Goal: Transaction & Acquisition: Book appointment/travel/reservation

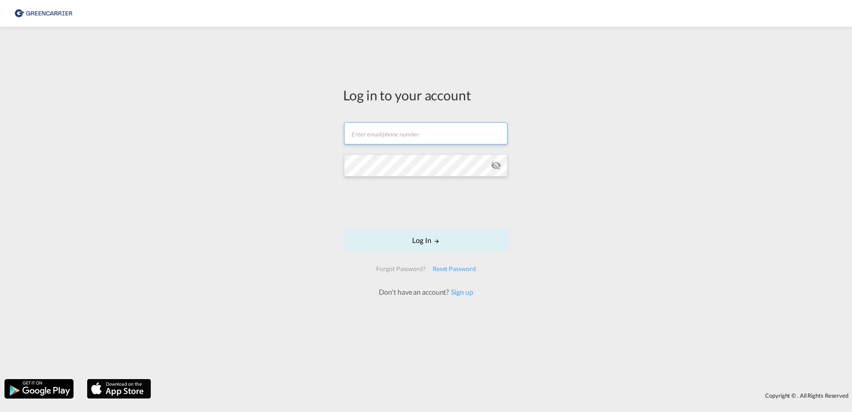
click at [387, 137] on input "text" at bounding box center [426, 133] width 164 height 22
paste input "[EMAIL_ADDRESS][DOMAIN_NAME]"
type input "[EMAIL_ADDRESS][DOMAIN_NAME]"
drag, startPoint x: 646, startPoint y: 196, endPoint x: 616, endPoint y: 197, distance: 29.5
click at [646, 196] on div "Log in to your account [EMAIL_ADDRESS][DOMAIN_NAME] Log In Forgot Password? Res…" at bounding box center [426, 202] width 852 height 343
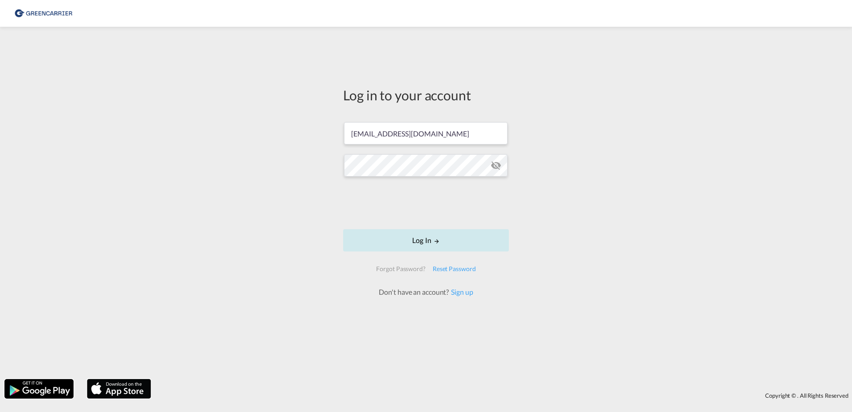
click at [401, 244] on button "Log In" at bounding box center [426, 240] width 166 height 22
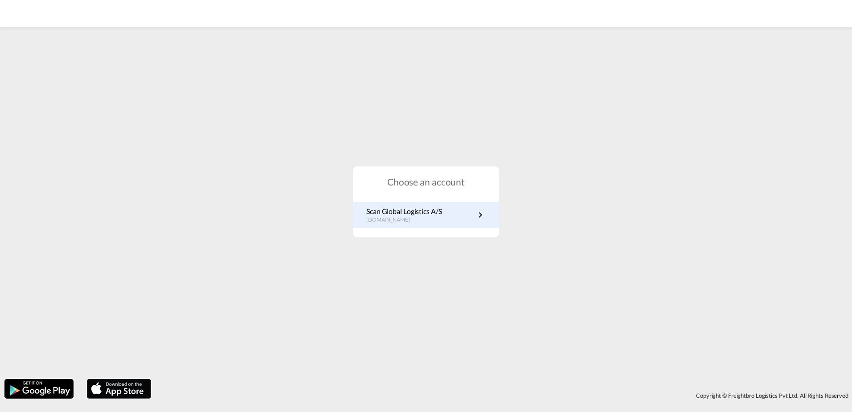
click at [494, 218] on div "Scan Global Logistics A/S [DOMAIN_NAME]" at bounding box center [426, 215] width 146 height 26
click at [450, 221] on link "Scan Global Logistics A/S [DOMAIN_NAME]" at bounding box center [425, 214] width 119 height 17
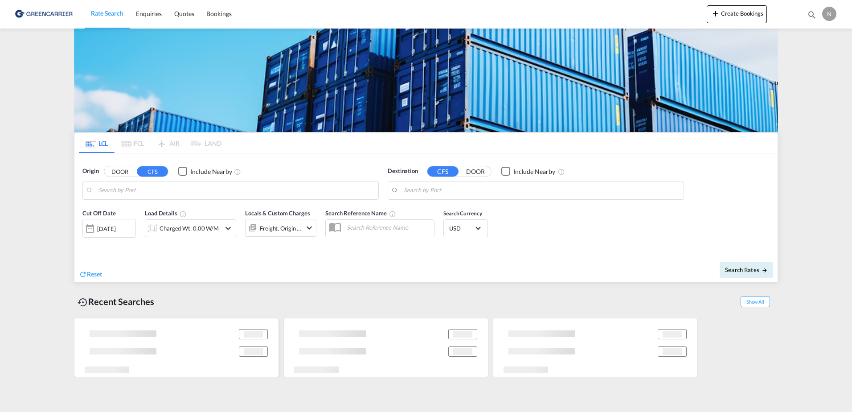
type input "DK-2880, Bagsværd"
type input "San Antonio, CLSAI"
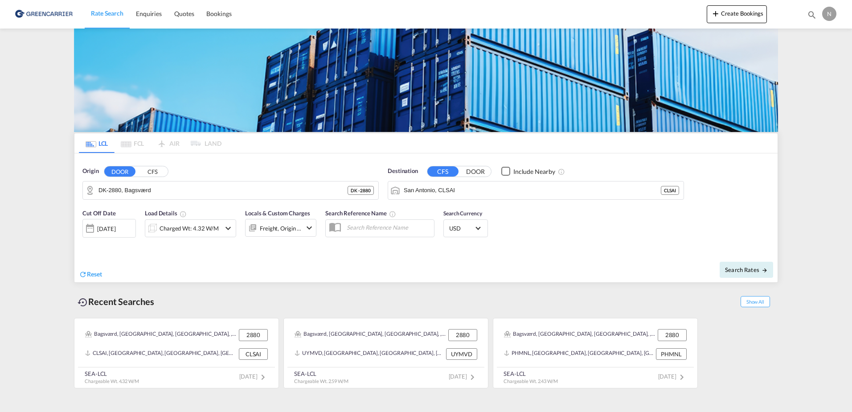
click at [151, 171] on button "CFS" at bounding box center [152, 171] width 31 height 10
click at [121, 170] on button "DOOR" at bounding box center [119, 171] width 31 height 10
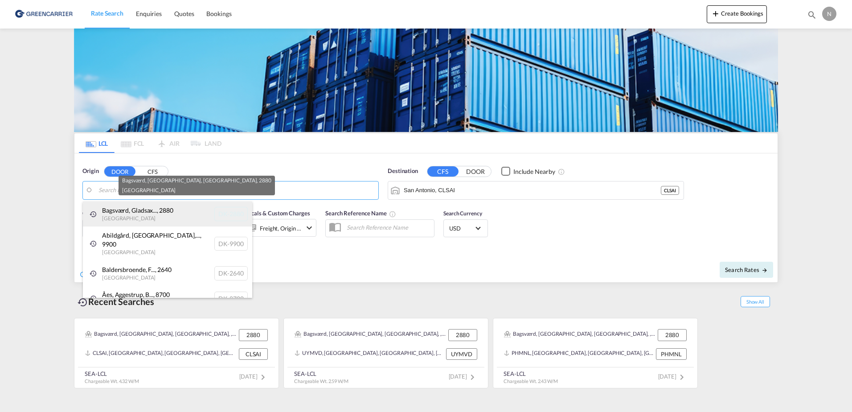
click at [131, 216] on div "Bagsværd, Gladsax... , 2880 Denmark DK-2880" at bounding box center [167, 213] width 169 height 25
type input "DK-2880, Bagsværd, Gladsaxe, Hareskov"
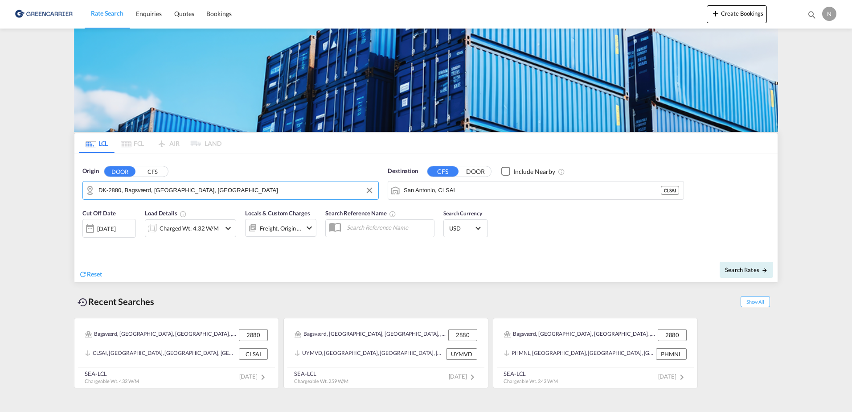
click at [168, 260] on div "Reset" at bounding box center [253, 267] width 349 height 25
click at [464, 188] on input "San Antonio, CLSAI" at bounding box center [541, 190] width 275 height 13
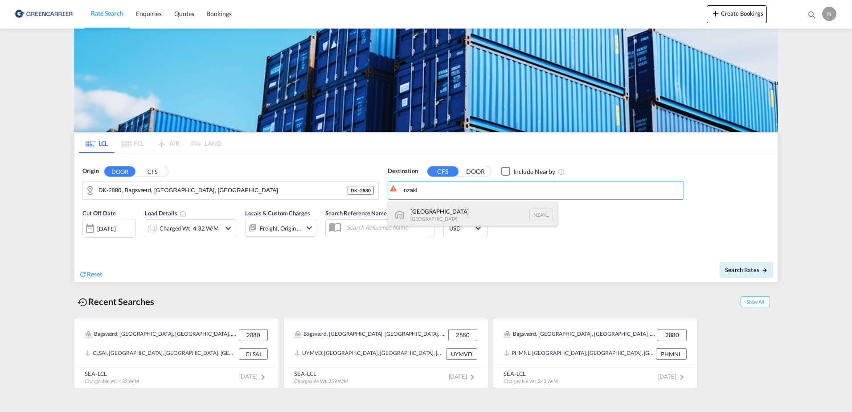
click at [465, 211] on div "Auckland New Zealand NZAKL" at bounding box center [472, 214] width 169 height 27
type input "Auckland, NZAKL"
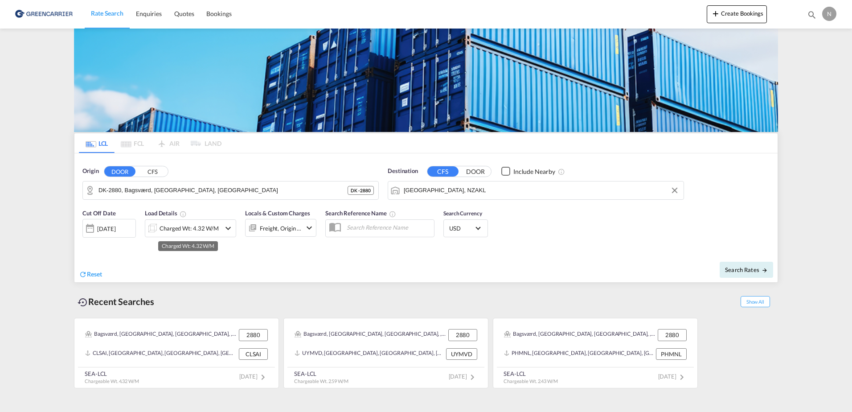
click at [186, 226] on div "Charged Wt: 4.32 W/M" at bounding box center [189, 228] width 59 height 12
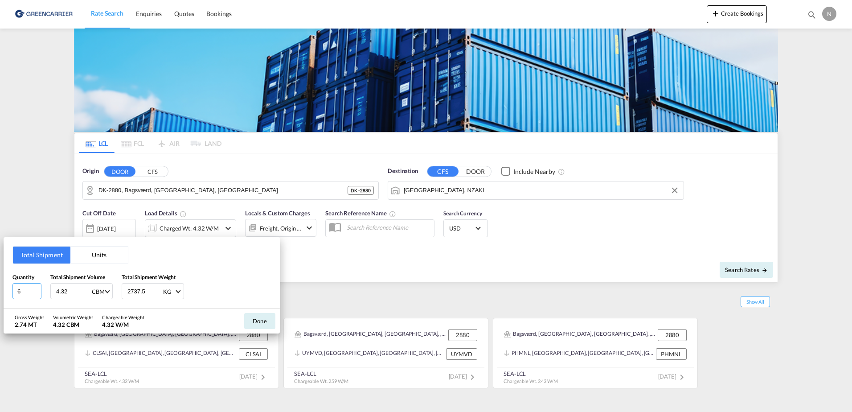
type input "6"
click at [34, 288] on input "6" at bounding box center [26, 291] width 29 height 16
click at [31, 288] on input "6" at bounding box center [26, 291] width 29 height 16
type input "2"
click at [72, 293] on input "4.32" at bounding box center [73, 290] width 36 height 15
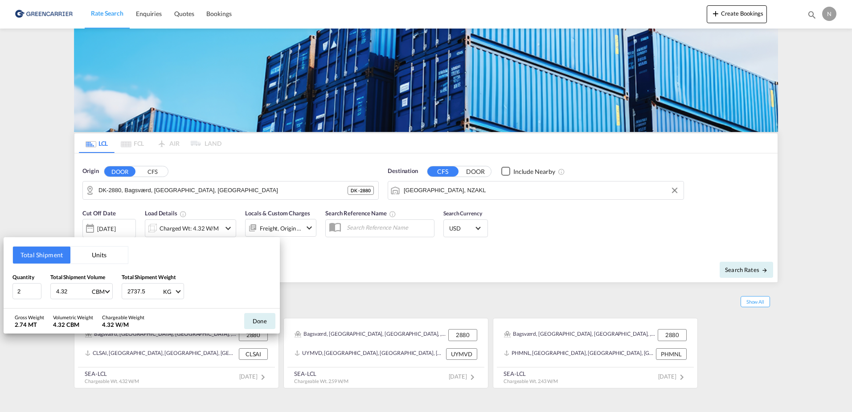
click at [72, 293] on input "4.32" at bounding box center [73, 290] width 36 height 15
type input "2.016"
click at [145, 291] on input "2737.5" at bounding box center [145, 290] width 36 height 15
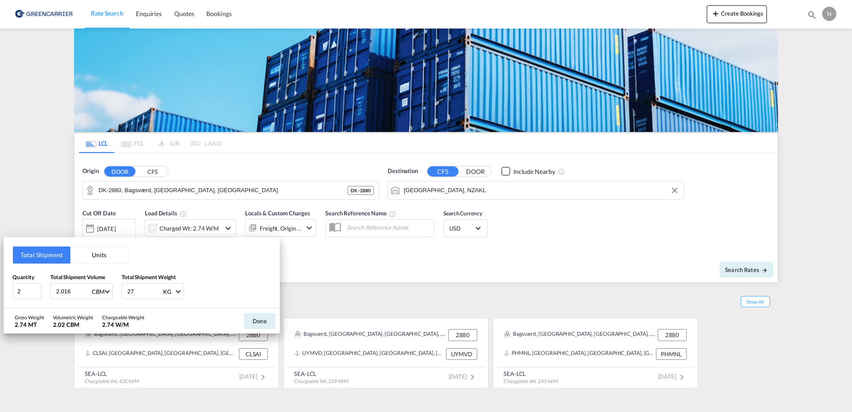
type input "2"
type input "706.475"
click at [268, 317] on button "Done" at bounding box center [259, 321] width 31 height 16
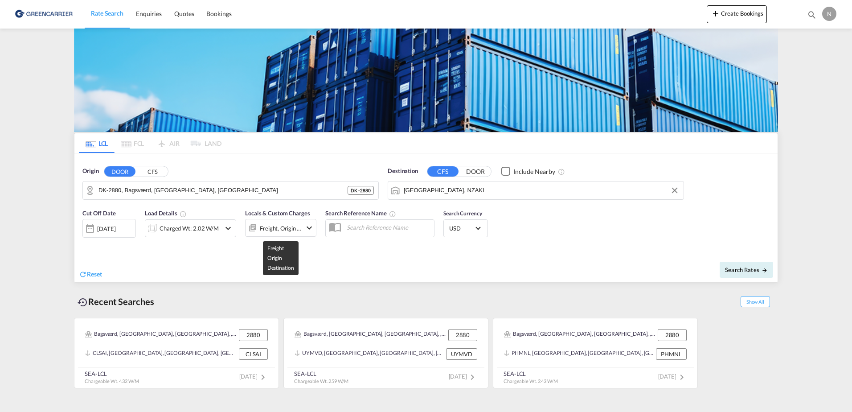
click at [296, 230] on div "Freight, Origin +1" at bounding box center [281, 228] width 42 height 12
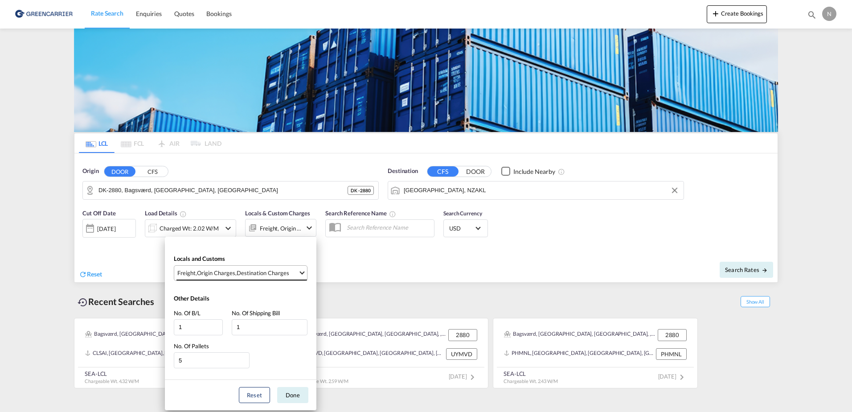
click at [284, 269] on div "Destination Charges" at bounding box center [263, 273] width 53 height 8
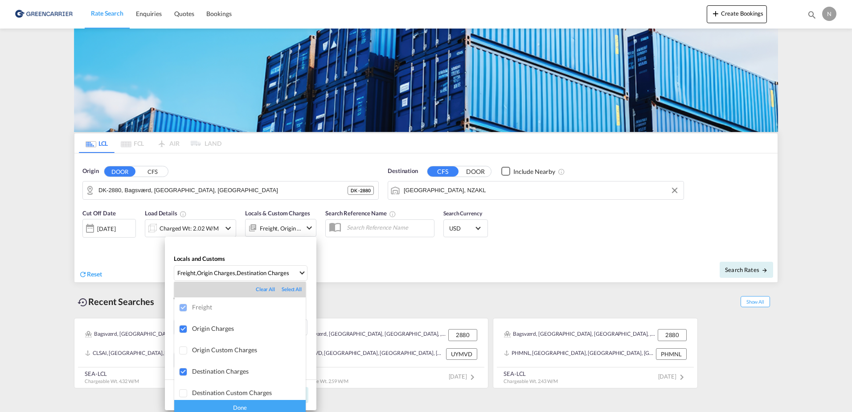
click at [282, 258] on md-backdrop at bounding box center [426, 206] width 852 height 412
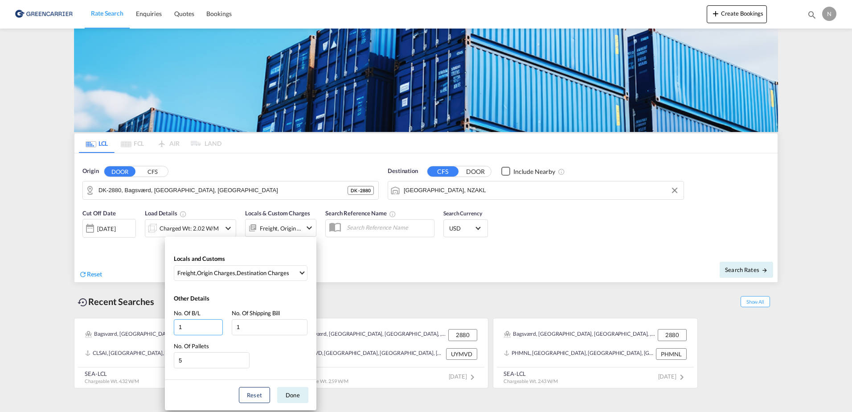
click at [194, 322] on input "1" at bounding box center [198, 327] width 49 height 16
click at [197, 361] on input "5" at bounding box center [212, 360] width 76 height 16
type input "2"
drag, startPoint x: 285, startPoint y: 397, endPoint x: 278, endPoint y: 397, distance: 7.6
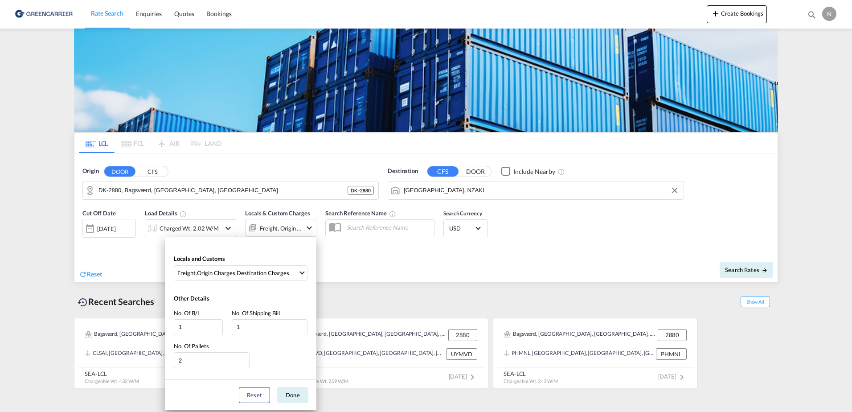
click at [286, 397] on button "Done" at bounding box center [292, 395] width 31 height 16
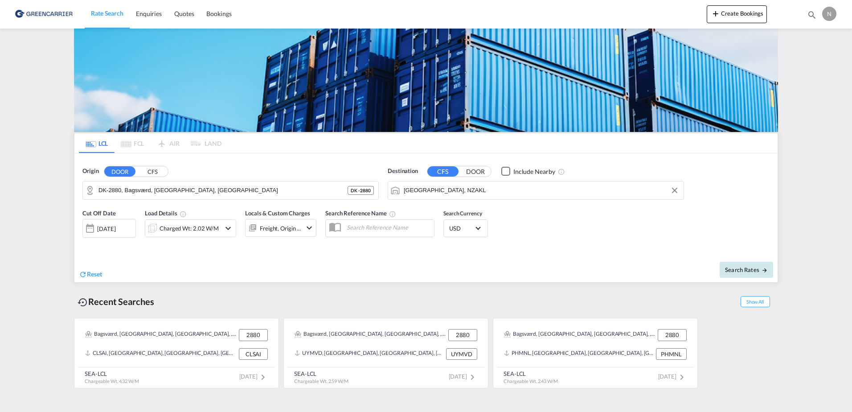
click at [751, 271] on span "Search Rates" at bounding box center [746, 269] width 43 height 7
type input "2880 to NZAKL / 11 Sep 2025"
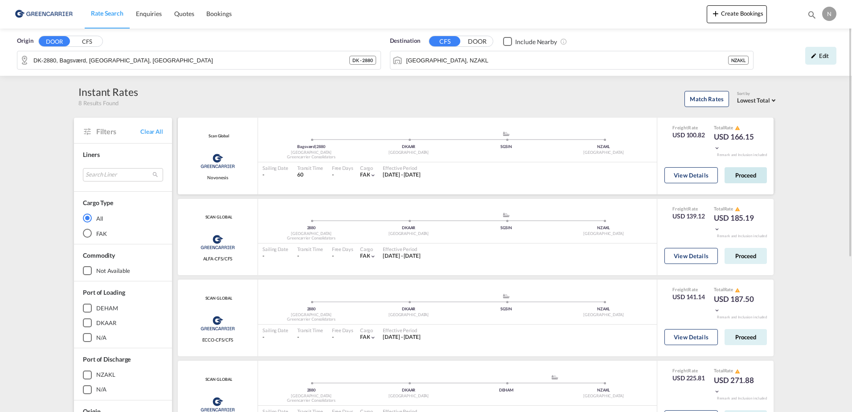
click at [734, 177] on button "Proceed" at bounding box center [746, 175] width 42 height 16
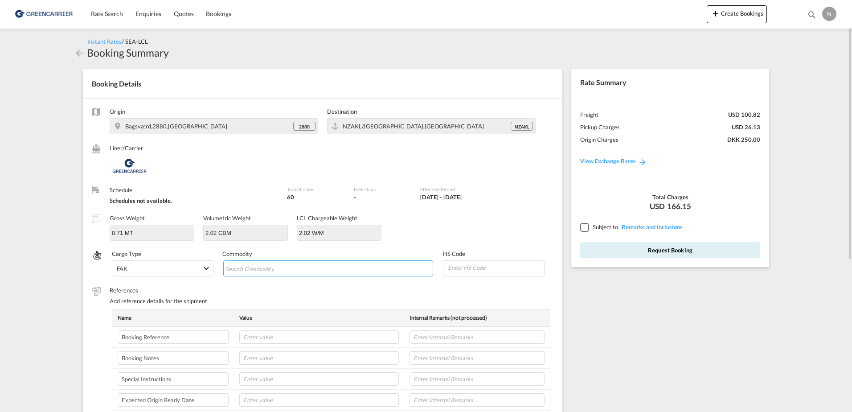
click at [304, 273] on md-chips-wrap "Chips container with autocompletion. Enter the text area, type text to search, …" at bounding box center [328, 268] width 210 height 16
type input "Enzymes"
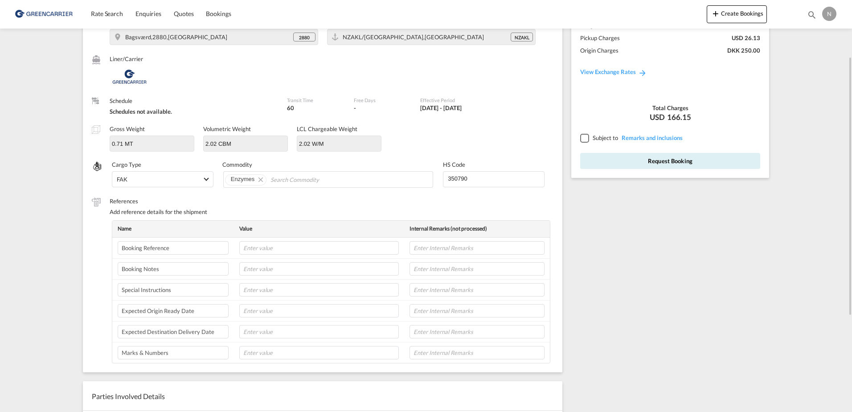
type input "350790"
click at [271, 248] on input "text" at bounding box center [319, 247] width 160 height 13
paste input "CPH32106802"
type input "CPH32106802"
click at [264, 269] on input "text" at bounding box center [319, 268] width 160 height 13
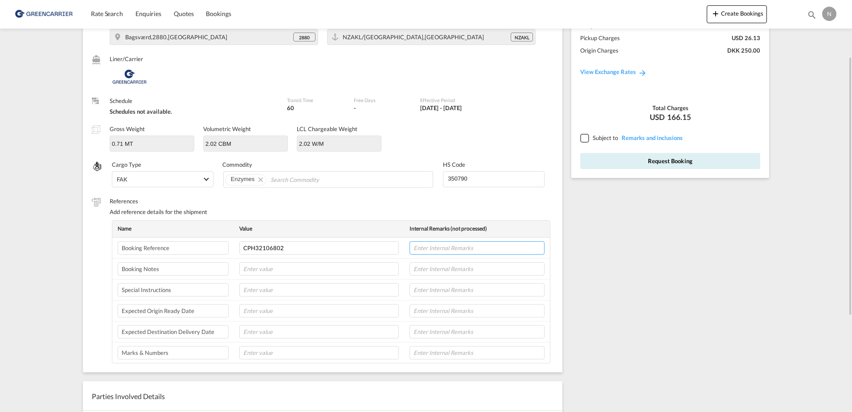
click at [439, 253] on input "text" at bounding box center [477, 247] width 135 height 13
type input "NOVONESIS"
click at [305, 307] on input "text" at bounding box center [319, 310] width 160 height 13
type input "16-09-2025"
click at [475, 307] on input "text" at bounding box center [477, 310] width 135 height 13
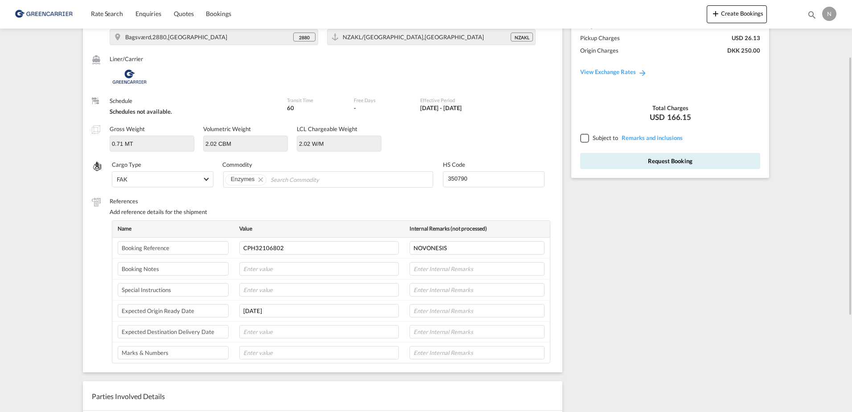
click at [318, 323] on td at bounding box center [319, 331] width 170 height 21
click at [312, 331] on input "text" at bounding box center [319, 331] width 160 height 13
click at [431, 309] on input "text" at bounding box center [477, 310] width 135 height 13
click at [456, 312] on input "text" at bounding box center [477, 310] width 135 height 13
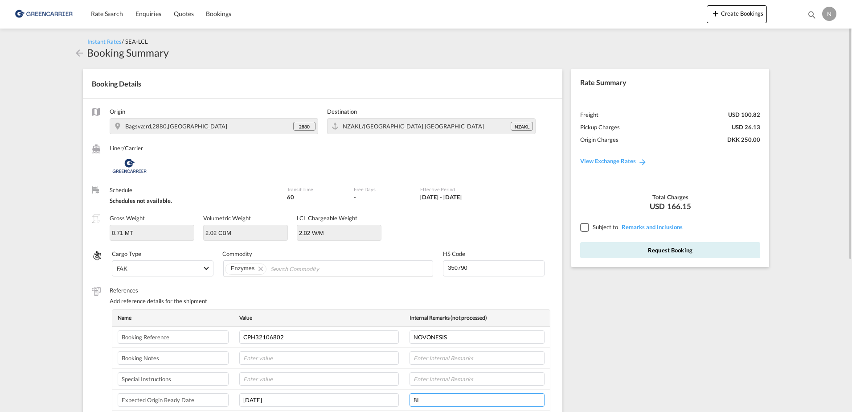
type input "8L"
click at [585, 226] on div at bounding box center [584, 227] width 8 height 8
click at [632, 252] on button "Request Booking" at bounding box center [670, 250] width 180 height 16
